Goal: Communication & Community: Participate in discussion

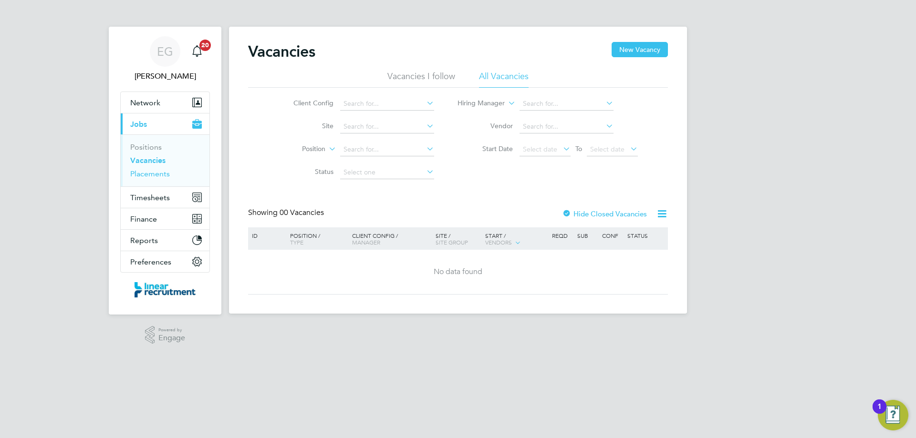
click at [156, 175] on link "Placements" at bounding box center [150, 173] width 40 height 9
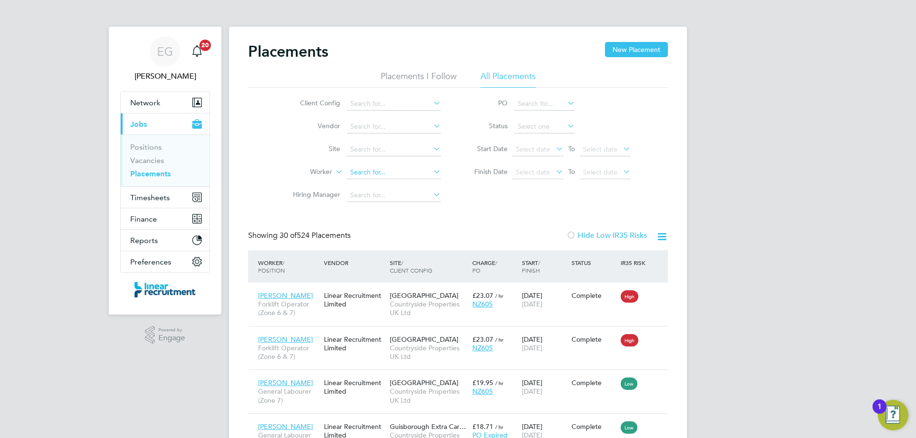
click at [364, 170] on input at bounding box center [394, 172] width 94 height 13
type input "[PERSON_NAME]"
click at [390, 172] on input at bounding box center [394, 172] width 94 height 13
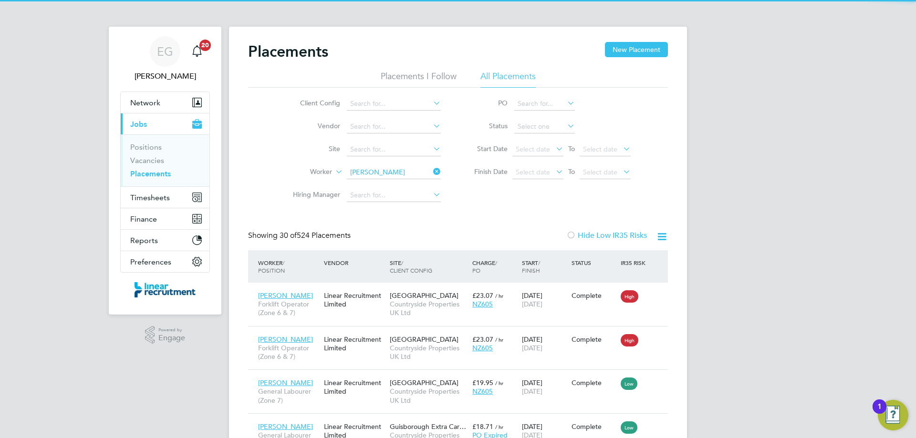
click at [407, 186] on b "Brign" at bounding box center [415, 186] width 17 height 8
type input "[PERSON_NAME]"
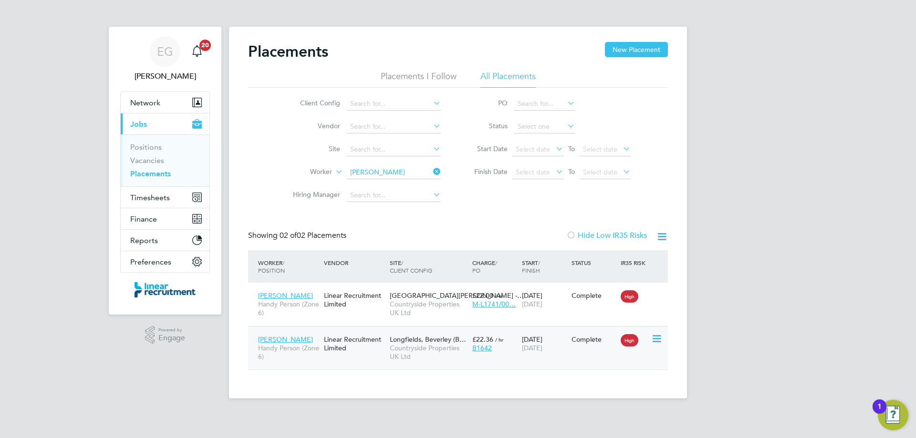
click at [369, 354] on div "Linear Recruitment Limited" at bounding box center [354, 343] width 66 height 27
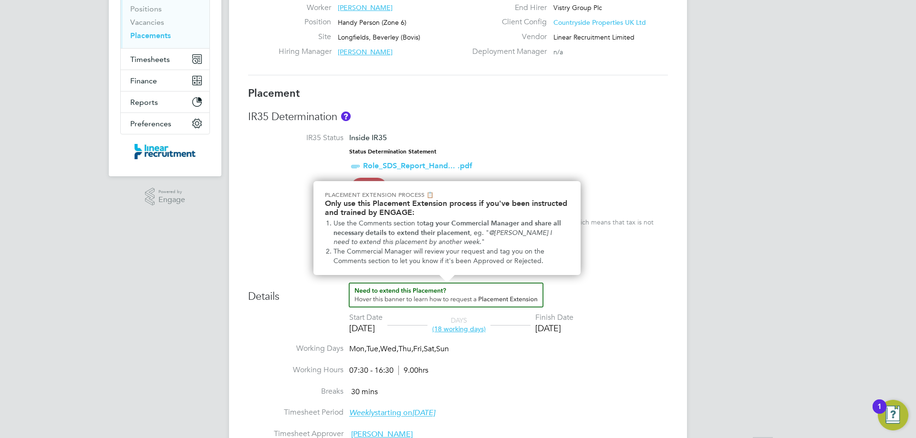
scroll to position [143, 0]
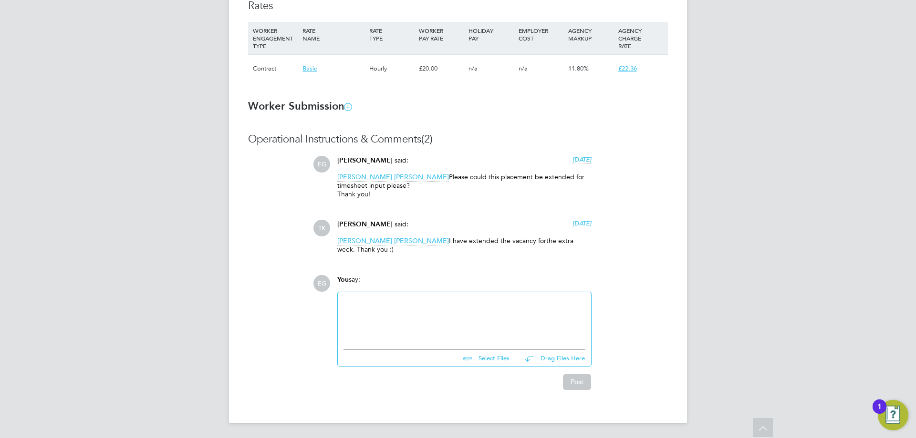
click at [403, 316] on div at bounding box center [464, 318] width 242 height 41
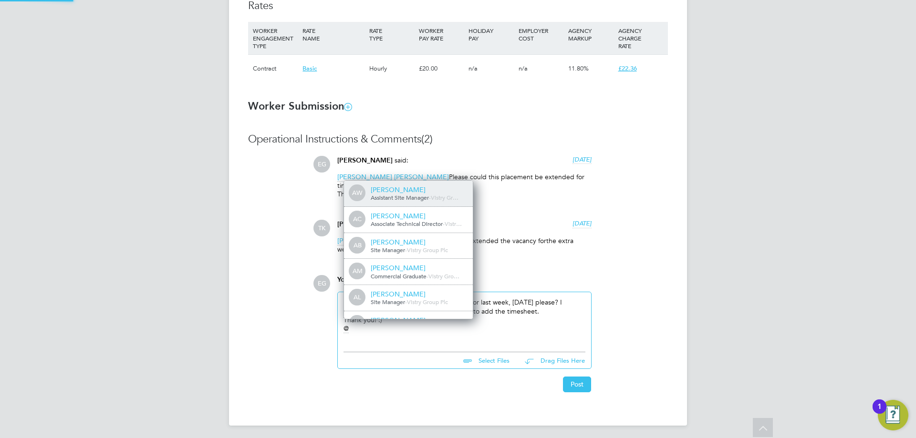
scroll to position [0, 0]
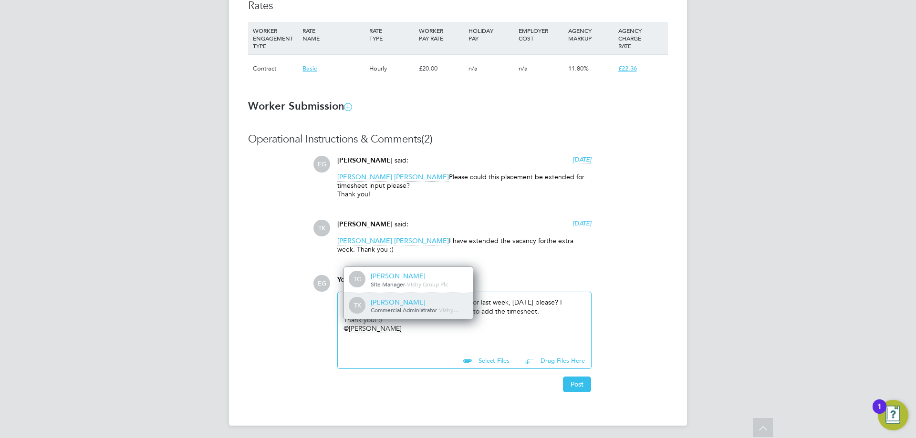
click at [408, 299] on div "Tyler Kelly" at bounding box center [418, 302] width 95 height 9
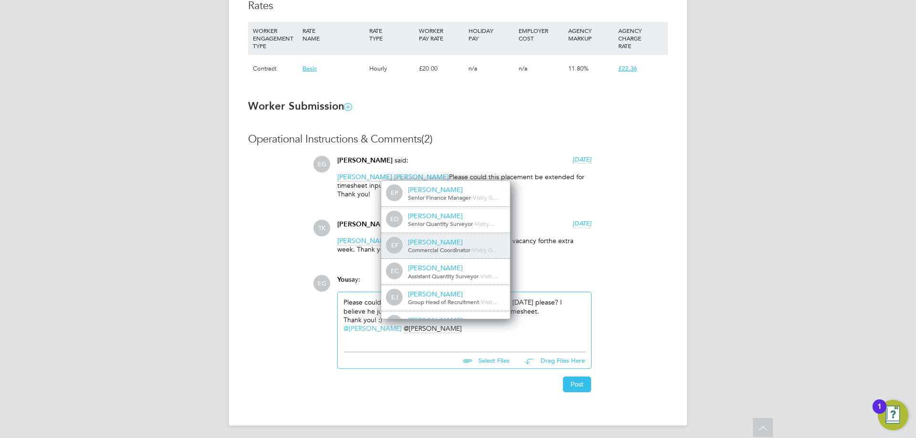
click at [457, 245] on div "Emma Forsyth" at bounding box center [455, 242] width 95 height 9
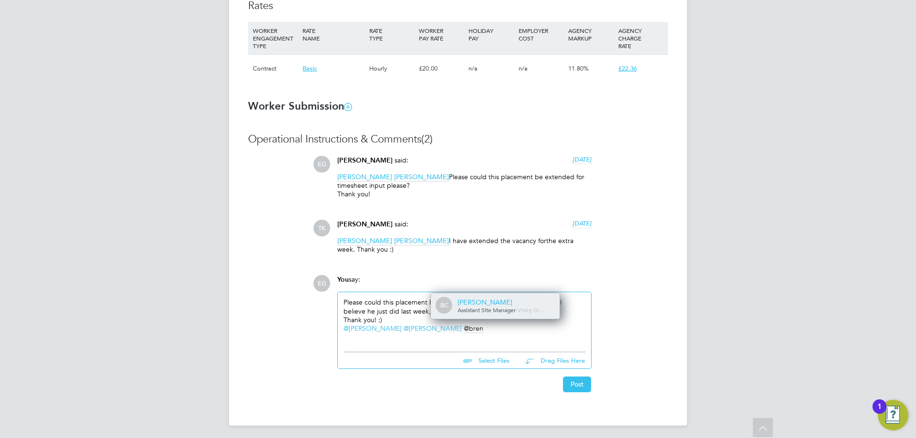
click at [475, 306] on div "Bren Conway" at bounding box center [504, 302] width 95 height 9
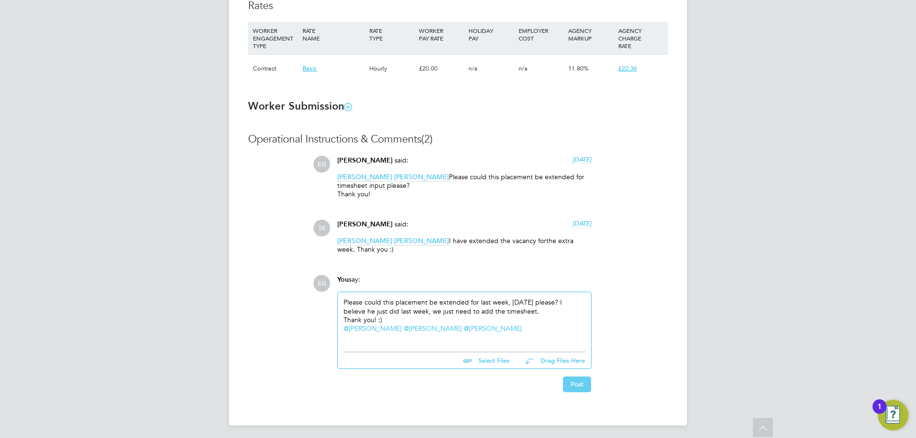
click at [573, 390] on button "Post" at bounding box center [577, 384] width 28 height 15
